Goal: Task Accomplishment & Management: Use online tool/utility

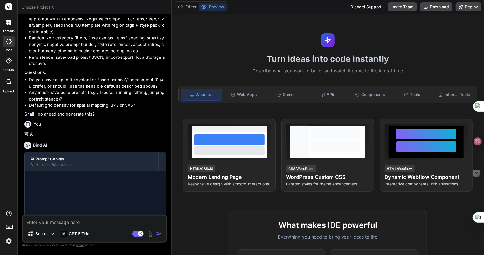
scroll to position [399, 0]
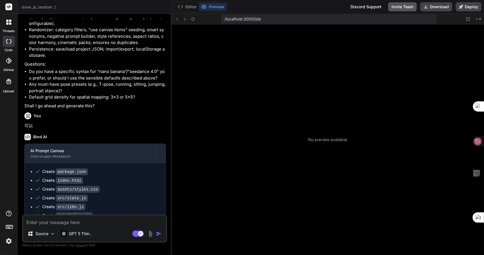
type textarea "x"
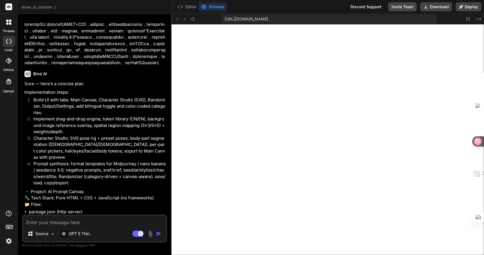
scroll to position [0, 0]
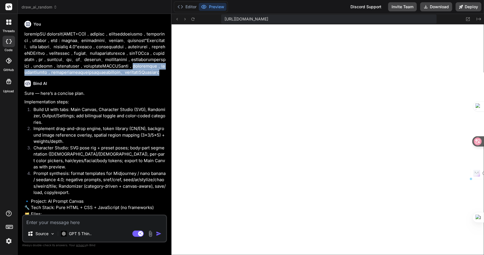
drag, startPoint x: 155, startPoint y: 104, endPoint x: 121, endPoint y: 90, distance: 36.8
click at [121, 76] on p at bounding box center [94, 53] width 141 height 45
copy p "自動作成不同的提示詞，可以有分類給用戶選擇生成，或者以用戶已拖放到畫布中的元素加入不同的提示詞組合成新的提示詞。要包括最近新興的AI提示詞玩法功能"
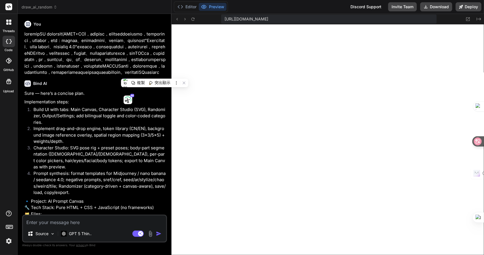
click at [54, 221] on textarea at bounding box center [94, 220] width 143 height 10
type textarea "n"
type textarea "x"
type textarea "nl"
type textarea "x"
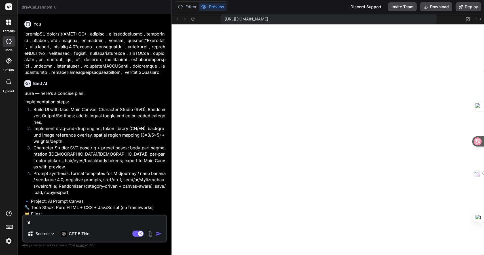
type textarea "nly"
type textarea "x"
type textarea "nlyk"
type textarea "x"
type textarea "nlykb"
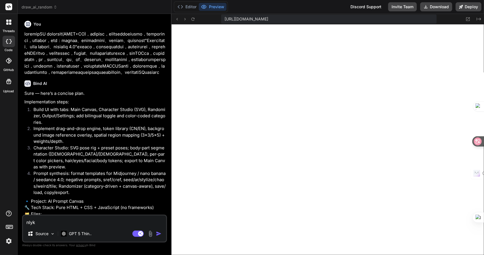
type textarea "x"
type textarea "nlykb"
type textarea "x"
type textarea "nlykb"
type textarea "x"
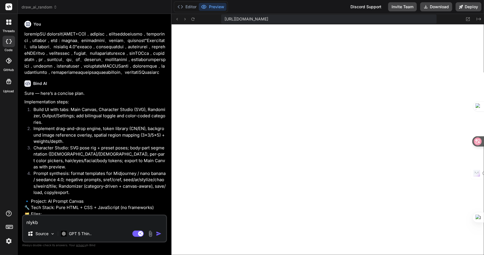
type textarea "nlyk"
type textarea "x"
type textarea "nly"
type textarea "x"
type textarea "nl"
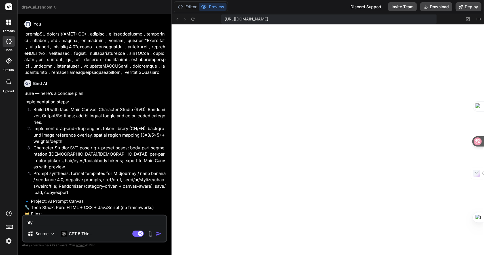
type textarea "x"
type textarea "n"
type textarea "x"
type textarea "n"
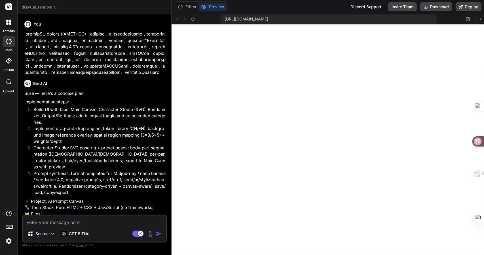
type textarea "x"
type textarea "nl"
type textarea "x"
type textarea "nly"
type textarea "x"
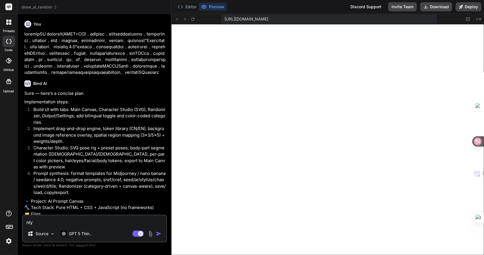
type textarea "nl"
type textarea "x"
type textarea "n"
type textarea "x"
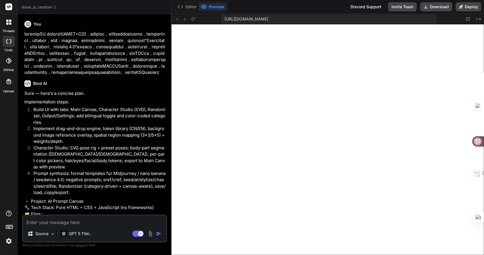
type textarea "弓"
type textarea "x"
type textarea "弓中"
type textarea "x"
type textarea "弔"
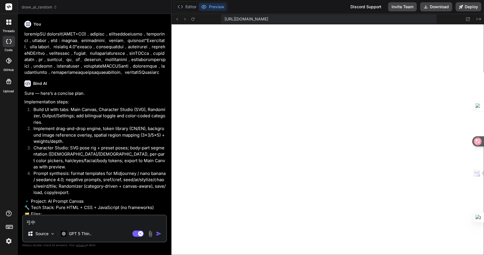
type textarea "x"
type textarea "[DEMOGRAPHIC_DATA]卜"
type textarea "x"
type textarea "弔"
type textarea "x"
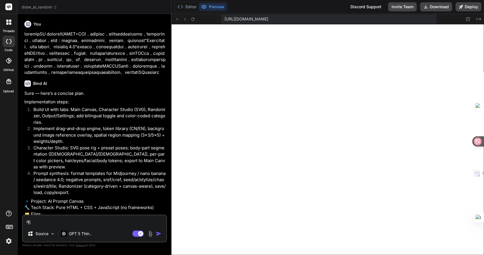
type textarea "x"
type textarea "弓"
type textarea "x"
type textarea "弓中"
type textarea "x"
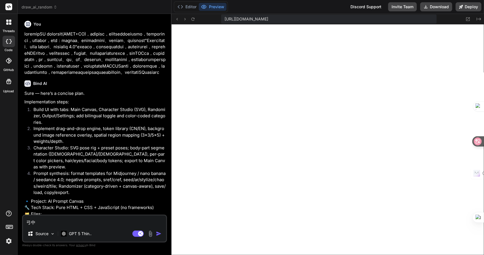
type textarea "弓中[PERSON_NAME]"
type textarea "x"
type textarea "弓中[PERSON_NAME]"
type textarea "x"
type textarea "弓中[PERSON_NAME]"
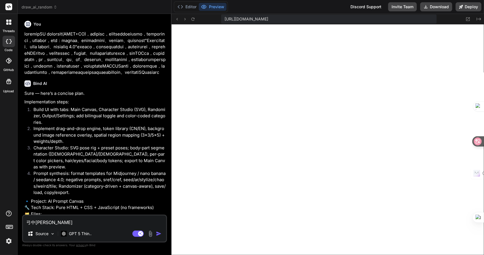
type textarea "x"
type textarea "隨"
type textarea "x"
type textarea "隨木"
type textarea "x"
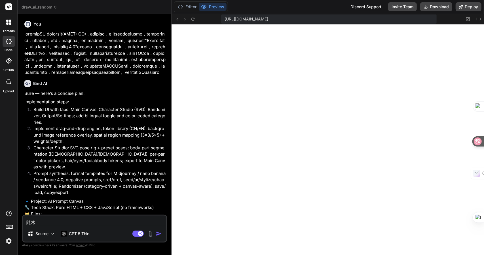
type textarea "隨木女"
type textarea "x"
type textarea "隨木女[PERSON_NAME]"
type textarea "x"
type textarea "隨木女[PERSON_NAME]"
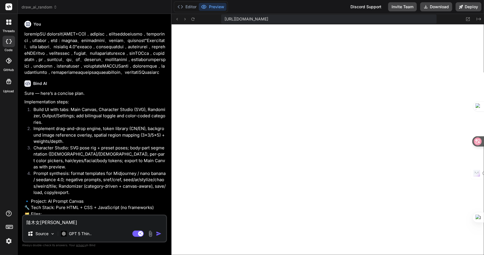
type textarea "x"
type textarea "隨機"
type textarea "x"
type textarea "隨機口"
type textarea "x"
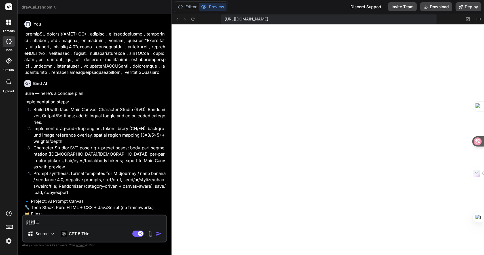
type textarea "隨機口口"
type textarea "x"
type textarea "隨機口口戈"
type textarea "x"
type textarea "隨機口[GEOGRAPHIC_DATA]"
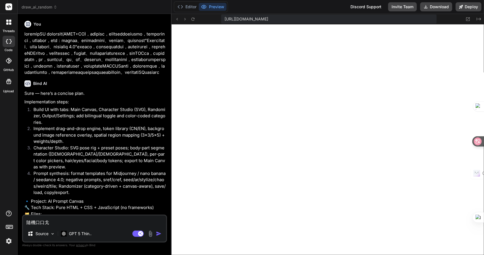
type textarea "x"
type textarea "隨機口[GEOGRAPHIC_DATA]"
type textarea "x"
type textarea "隨機器"
type textarea "x"
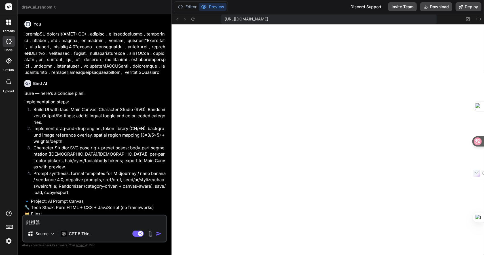
type textarea "隨機器竹"
type textarea "x"
type textarea "隨機器竹日"
type textarea "x"
type textarea "隨機器竹日心"
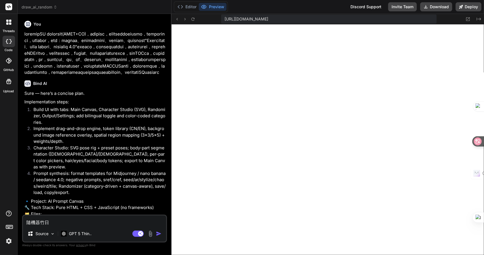
type textarea "x"
type textarea "隨機器竹日心戈"
type textarea "x"
type textarea "隨機器的"
type textarea "x"
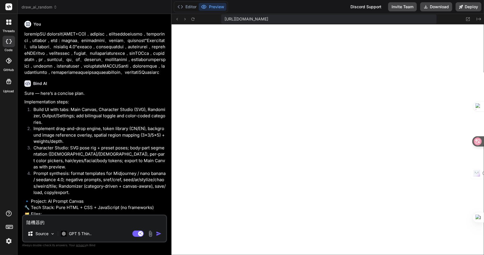
type textarea "隨機器的一"
type textarea "x"
type textarea "隨機器的一大"
type textarea "x"
type textarea "隨機器的一大尸"
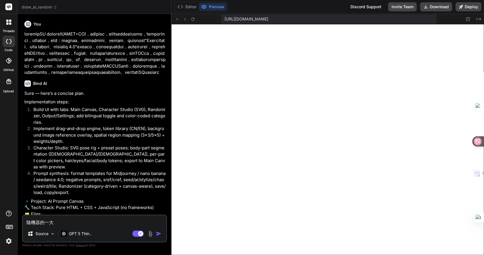
type textarea "x"
type textarea "隨機器的功"
type textarea "x"
type textarea "隨機器的功戈"
type textarea "x"
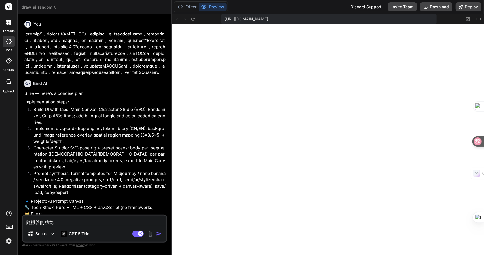
type textarea "隨機器的功戈月"
type textarea "x"
type textarea "隨機器的功戈月心"
type textarea "x"
type textarea "隨機器的功戈月心心"
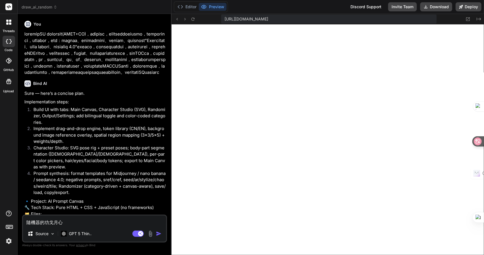
type textarea "x"
type textarea "隨機器的功能"
type textarea "x"
type textarea "隨機器的功能一"
type textarea "x"
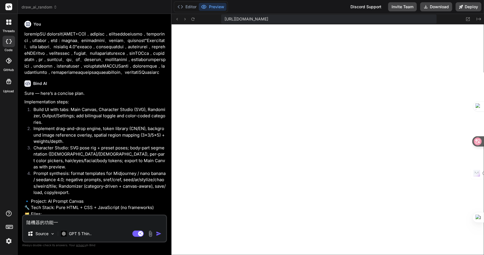
type textarea "隨機器的功能一田"
type textarea "x"
type textarea "隨機器的功能一田女"
type textarea "x"
type textarea "隨機器的功能要"
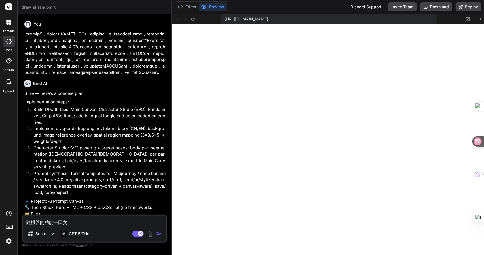
type textarea "x"
type textarea "隨機器的功能要大"
type textarea "x"
type textarea "隨機器的功能要大月"
type textarea "x"
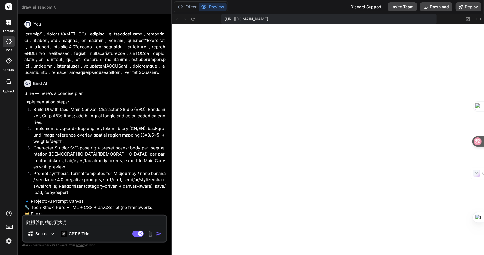
type textarea "隨機器的功能要有"
type textarea "x"
type textarea "隨機器的功能要有Z"
type textarea "x"
type textarea "隨機器的功能要有Z難"
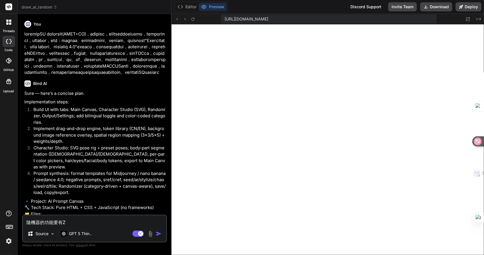
type textarea "x"
type textarea "隨機器的功能要有Z難日"
type textarea "x"
type textarea "隨機器的功能要有Z難日竹"
type textarea "x"
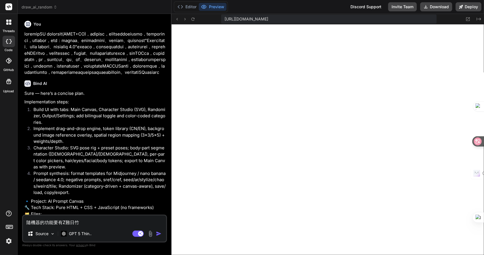
type textarea "隨機器的功能要有："
type textarea "x"
paste textarea "自動作成不同的提示詞，可以有分類給用戶選擇生成，或者以用戶已拖放到畫布中的元素加入不同的提示詞組合成新的提示詞。要包括最近新興的AI提示詞玩法功能"
type textarea "隨機器的功能要有：自動作成不同的提示詞，可以有分類給用戶選擇生成，或者以用戶已拖放到畫布中的元素加入不同的提示詞組合成新的提示詞。要包括最近新興的AI提示詞玩…"
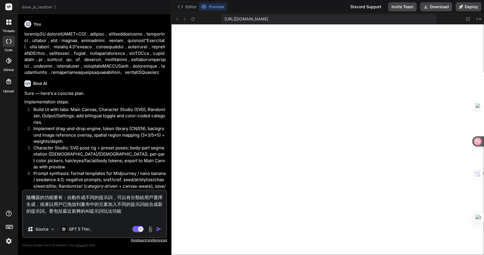
type textarea "x"
type textarea "隨機器的功能要有：自動作成不同的提示詞，可以有分類給用戶選擇生成，或者以用戶已拖放到畫布中的元素加入不同的提示詞組合成新的提示詞。要包括最近新興的AI提示詞玩…"
type textarea "x"
type textarea "隨機器的功能要有：自動作成不同的提示詞，可以有分類給用戶選擇生成，或者以用戶已拖放到畫布中的元素加入不同的提示詞組合成新的提示詞。要包括最近新興的AI提示詞玩…"
type textarea "x"
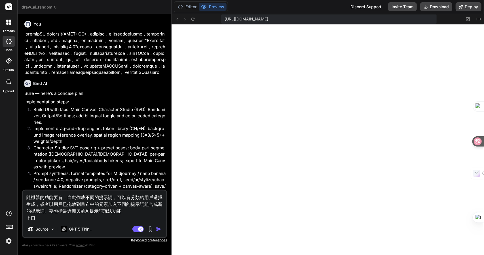
type textarea "隨機器的功能要有：自動作成不同的提示詞，可以有分類給用戶選擇生成，或者以用戶已拖放到畫布中的元素加入不同的提示詞組合成新的提示詞。要包括最近新興的AI提示詞玩…"
type textarea "x"
type textarea "隨機器的功能要有：自動作成不同的提示詞，可以有分類給用戶選擇生成，或者以用戶已拖放到畫布中的元素加入不同的提示詞組合成新的提示詞。要包括最近新興的AI提示詞玩…"
type textarea "x"
type textarea "隨機器的功能要有：自動作成不同的提示詞，可以有分類給用戶選擇生成，或者以用戶已拖放到畫布中的元素加入不同的提示詞組合成新的提示詞。要包括最近新興的AI提示詞玩…"
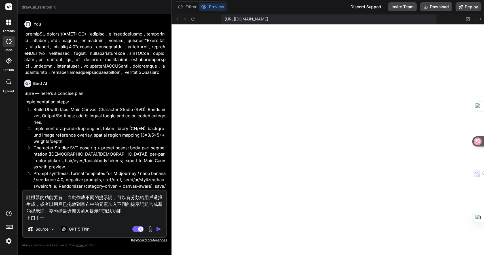
type textarea "x"
type textarea "隨機器的功能要有：自動作成不同的提示詞，可以有分類給用戶選擇生成，或者以用戶已拖放到畫布中的元素加入不同的提示詞組合成新的提示詞。要包括最近新興的AI提示詞玩…"
type textarea "x"
type textarea "隨機器的功能要有：自動作成不同的提示詞，可以有分類給用戶選擇生成，或者以用戶已拖放到畫布中的元素加入不同的提示詞組合成新的提示詞。要包括最近新興的AI提示詞玩…"
type textarea "x"
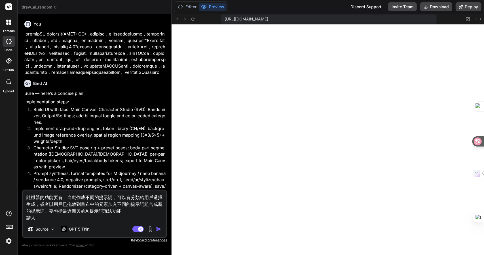
type textarea "隨機器的功能要有：自動作成不同的提示詞，可以有分類給用戶選擇生成，或者以用戶已拖放到畫布中的元素加入不同的提示詞組合成新的提示詞。要包括最近新興的AI提示詞玩…"
type textarea "x"
type textarea "隨機器的功能要有：自動作成不同的提示詞，可以有分類給用戶選擇生成，或者以用戶已拖放到畫布中的元素加入不同的提示詞組合成新的提示詞。要包括最近新興的AI提示詞玩…"
type textarea "x"
type textarea "隨機器的功能要有：自動作成不同的提示詞，可以有分類給用戶選擇生成，或者以用戶已拖放到畫布中的元素加入不同的提示詞組合成新的提示詞。要包括最近新興的AI提示詞玩…"
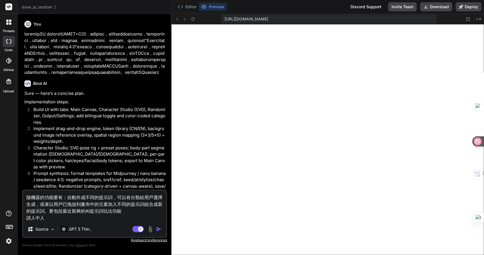
type textarea "x"
type textarea "隨機器的功能要有：自動作成不同的提示詞，可以有分類給用戶選擇生成，或者以用戶已拖放到畫布中的元素加入不同的提示詞組合成新的提示詞。要包括最近新興的AI提示詞玩…"
type textarea "x"
type textarea "隨機器的功能要有：自動作成不同的提示詞，可以有分類給用戶選擇生成，或者以用戶已拖放到畫布中的元素加入不同的提示詞組合成新的提示詞。要包括最近新興的AI提示詞玩…"
type textarea "x"
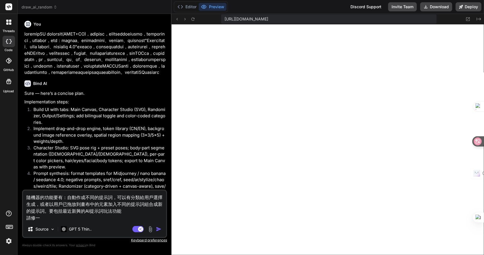
type textarea "隨機器的功能要有：自動作成不同的提示詞，可以有分類給用戶選擇生成，或者以用戶已拖放到畫布中的元素加入不同的提示詞組合成新的提示詞。要包括最近新興的AI提示詞玩…"
type textarea "x"
type textarea "隨機器的功能要有：自動作成不同的提示詞，可以有分類給用戶選擇生成，或者以用戶已拖放到畫布中的元素加入不同的提示詞組合成新的提示詞。要包括最近新興的AI提示詞玩…"
type textarea "x"
type textarea "隨機器的功能要有：自動作成不同的提示詞，可以有分類給用戶選擇生成，或者以用戶已拖放到畫布中的元素加入不同的提示詞組合成新的提示詞。要包括最近新興的AI提示詞玩…"
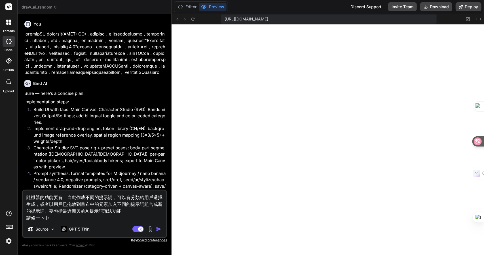
type textarea "x"
type textarea "隨機器的功能要有：自動作成不同的提示詞，可以有分類給用戶選擇生成，或者以用戶已拖放到畫布中的元素加入不同的提示詞組合成新的提示詞。要包括最近新興的AI提示詞玩…"
type textarea "x"
type textarea "隨機器的功能要有：自動作成不同的提示詞，可以有分類給用戶選擇生成，或者以用戶已拖放到畫布中的元素加入不同的提示詞組合成新的提示詞。要包括最近新興的AI提示詞玩…"
type textarea "x"
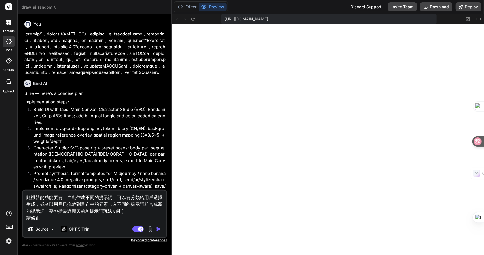
type textarea "隨機器的功能要有：自動作成不同的提示詞，可以有分類給用戶選擇生成，或者以用戶已拖放到畫布中的元素加入不同的提示詞組合成新的提示詞。要包括最近新興的AI提示詞玩…"
type textarea "x"
type textarea "隨機器的功能要有：自動作成不同的提示詞，可以有分類給用戶選擇生成，或者以用戶已拖放到畫布中的元素加入不同的提示詞組合成新的提示詞。要包括最近新興的AI提示詞玩…"
type textarea "x"
type textarea "隨機器的功能要有：自動作成不同的提示詞，可以有分類給用戶選擇生成，或者以用戶已拖放到畫布中的元素加入不同的提示詞組合成新的提示詞。要包括最近新興的AI提示詞玩…"
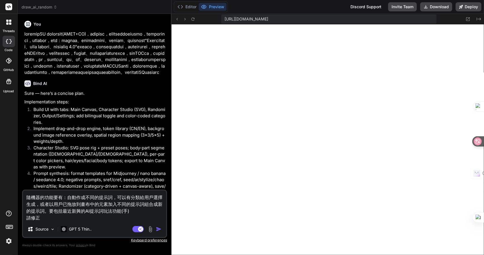
type textarea "x"
type textarea "隨機器的功能要有：自動作成不同的提示詞，可以有分類給用戶選擇生成，或者以用戶已拖放到畫布中的元素加入不同的提示詞組合成新的提示詞。要包括最近新興的AI提示詞玩…"
type textarea "x"
type textarea "隨機器的功能要有：自動作成不同的提示詞，可以有分類給用戶選擇生成，或者以用戶已拖放到畫布中的元素加入不同的提示詞組合成新的提示詞。要包括最近新興的AI提示詞玩…"
type textarea "x"
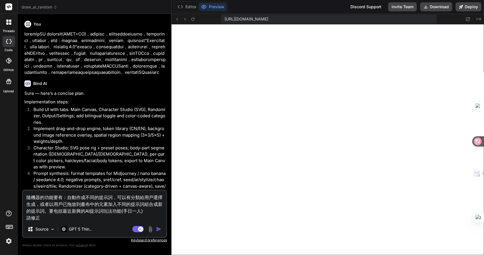
type textarea "隨機器的功能要有：自動作成不同的提示詞，可以有分類給用戶選擇生成，或者以用戶已拖放到畫布中的元素加入不同的提示詞組合成新的提示詞。要包括最近新興的AI提示詞玩…"
type textarea "x"
type textarea "隨機器的功能要有：自動作成不同的提示詞，可以有分類給用戶選擇生成，或者以用戶已拖放到畫布中的元素加入不同的提示詞組合成新的提示詞。要包括最近新興的AI提示詞玩…"
type textarea "x"
type textarea "隨機器的功能要有：自動作成不同的提示詞，可以有分類給用戶選擇生成，或者以用戶已拖放到畫布中的元素加入不同的提示詞組合成新的提示詞。要包括最近新興的AI提示詞玩…"
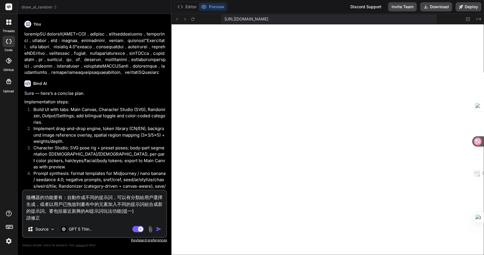
type textarea "x"
type textarea "隨機器的功能要有：自動作成不同的提示詞，可以有分類給用戶選擇生成，或者以用戶已拖放到畫布中的元素加入不同的提示詞組合成新的提示詞。要包括最近新興的AI提示詞玩…"
type textarea "x"
type textarea "隨機器的功能要有：自動作成不同的提示詞，可以有分類給用戶選擇生成，或者以用戶已拖放到畫布中的元素加入不同的提示詞組合成新的提示詞。要包括最近新興的AI提示詞玩…"
type textarea "x"
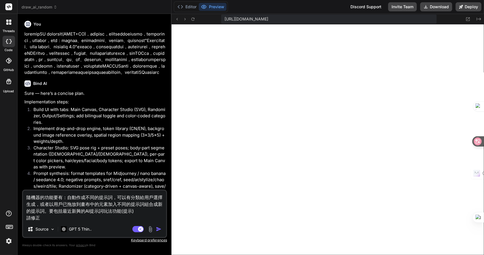
type textarea "隨機器的功能要有：自動作成不同的提示詞，可以有分類給用戶選擇生成，或者以用戶已拖放到畫布中的元素加入不同的提示詞組合成新的提示詞。要包括最近新興的AI提示詞玩…"
type textarea "x"
type textarea "隨機器的功能要有：自動作成不同的提示詞，可以有分類給用戶選擇生成，或者以用戶已拖放到畫布中的元素加入不同的提示詞組合成新的提示詞。要包括最近新興的AI提示詞玩…"
type textarea "x"
type textarea "隨機器的功能要有：自動作成不同的提示詞，可以有分類給用戶選擇生成，或者以用戶已拖放到畫布中的元素加入不同的提示詞組合成新的提示詞。要包括最近新興的AI提示詞玩…"
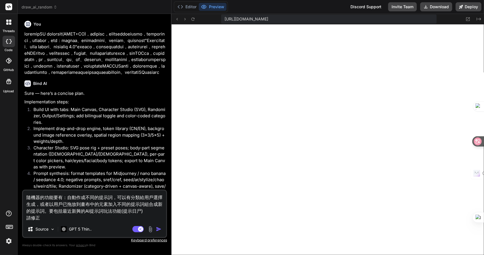
type textarea "x"
type textarea "隨機器的功能要有：自動作成不同的提示詞，可以有分類給用戶選擇生成，或者以用戶已拖放到畫布中的元素加入不同的提示詞組合成新的提示詞。要包括最近新興的AI提示詞玩…"
type textarea "x"
type textarea "隨機器的功能要有：自動作成不同的提示詞，可以有分類給用戶選擇生成，或者以用戶已拖放到畫布中的元素加入不同的提示詞組合成新的提示詞。要包括最近新興的AI提示詞玩…"
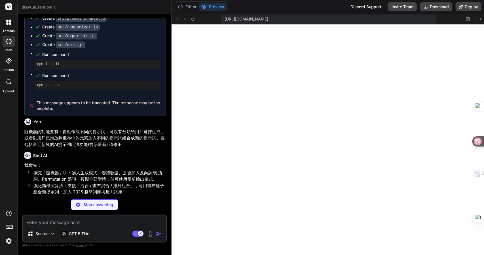
scroll to position [733, 0]
